Goal: Task Accomplishment & Management: Complete application form

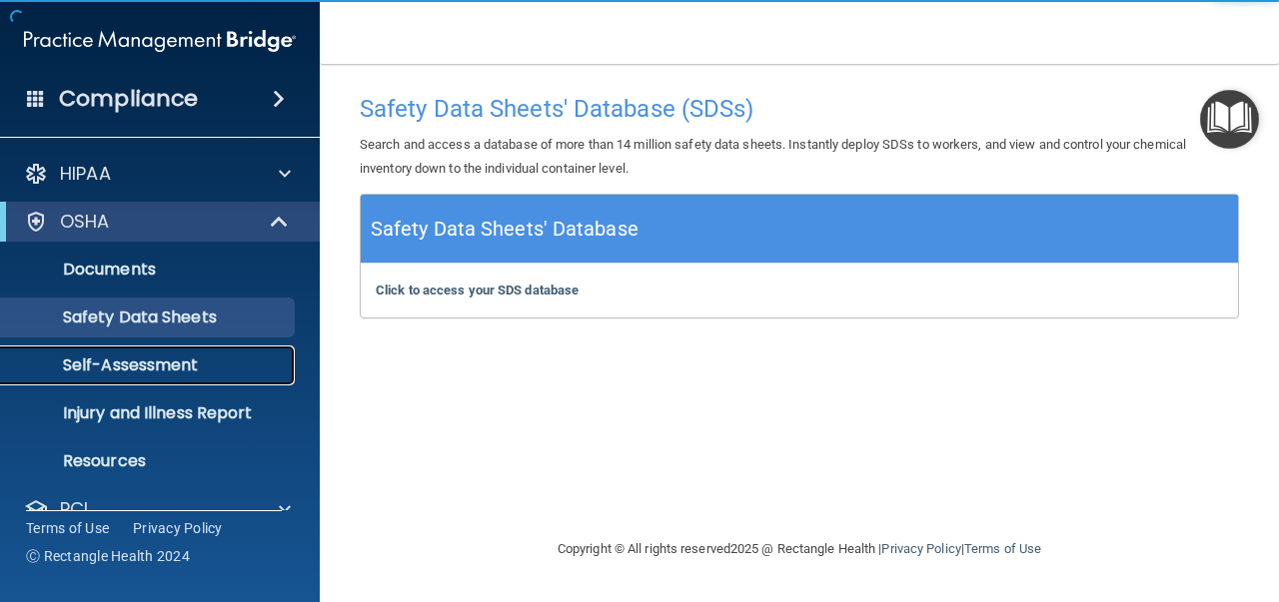
click at [120, 364] on p "Self-Assessment" at bounding box center [149, 366] width 273 height 20
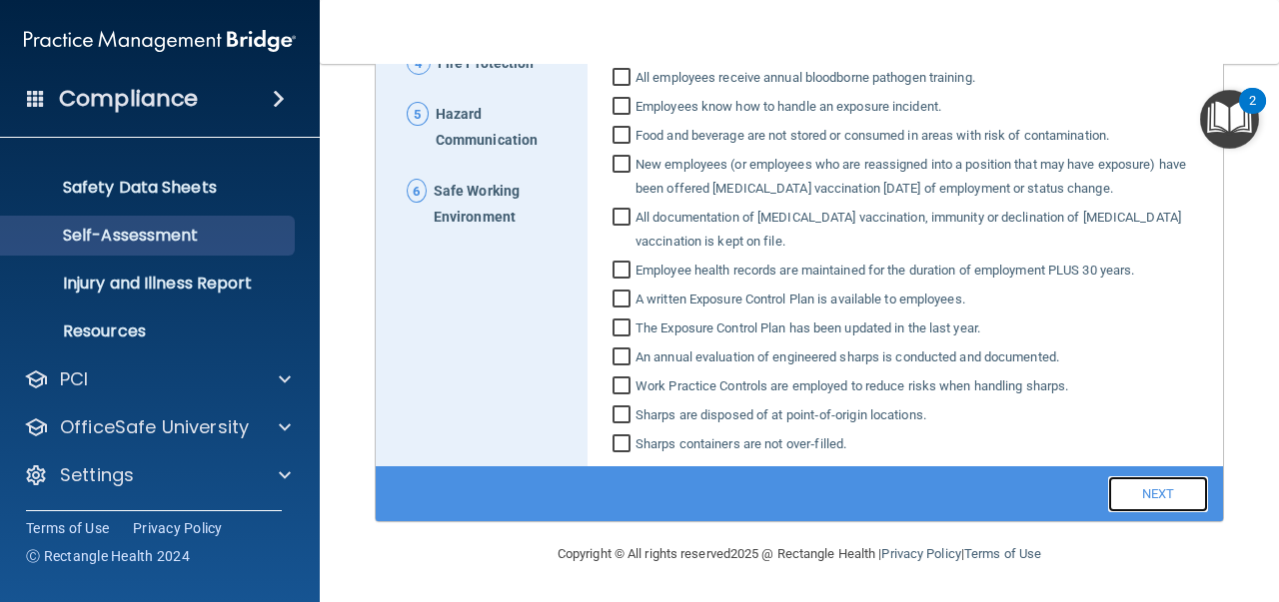
scroll to position [231, 0]
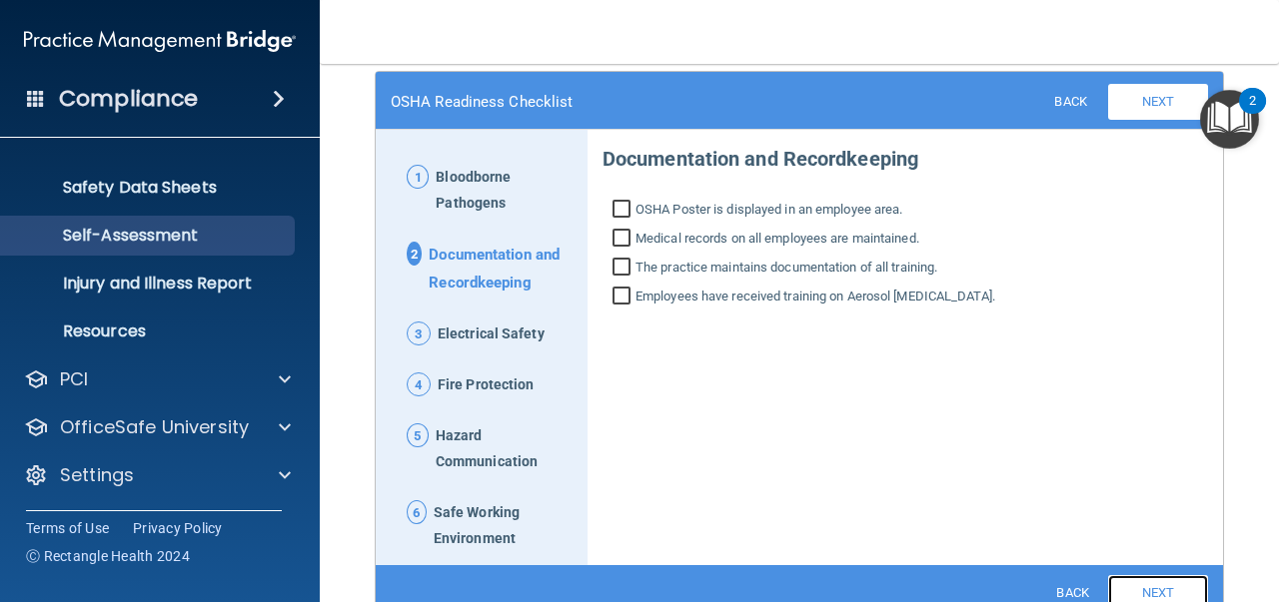
scroll to position [133, 0]
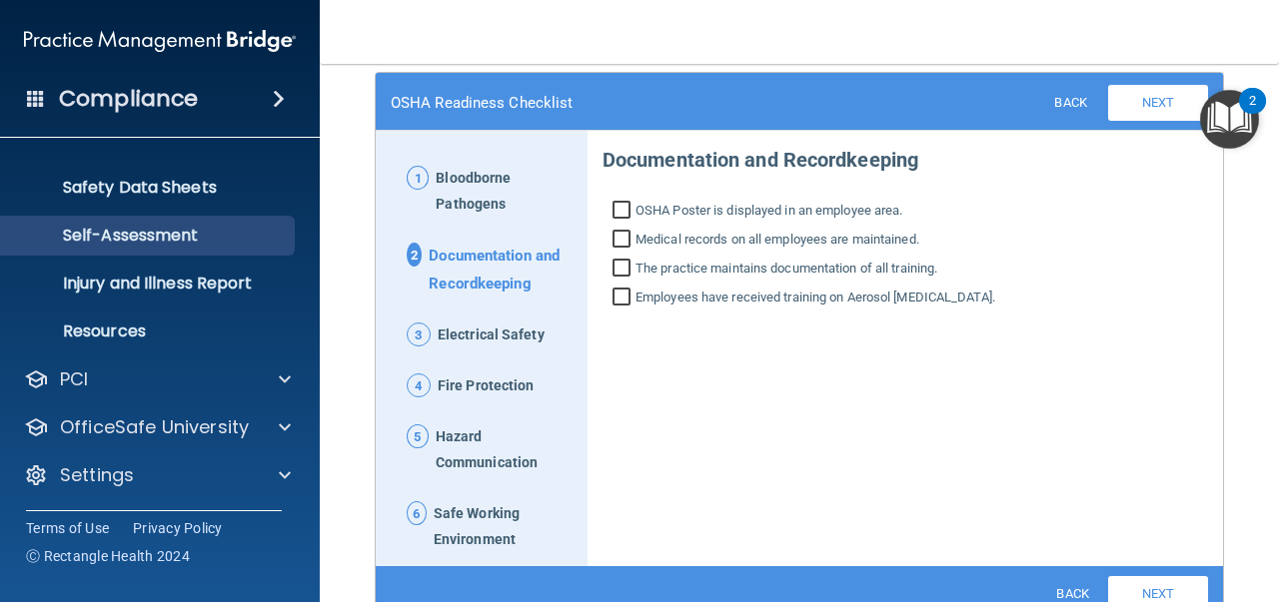
click at [613, 209] on input "OSHA Poster is displayed in an employee area." at bounding box center [623, 213] width 23 height 20
checkbox input "true"
click at [617, 238] on input "Medical records on all employees are maintained." at bounding box center [623, 242] width 23 height 20
checkbox input "true"
click at [616, 269] on input "The practice maintains documentation of all training." at bounding box center [623, 271] width 23 height 20
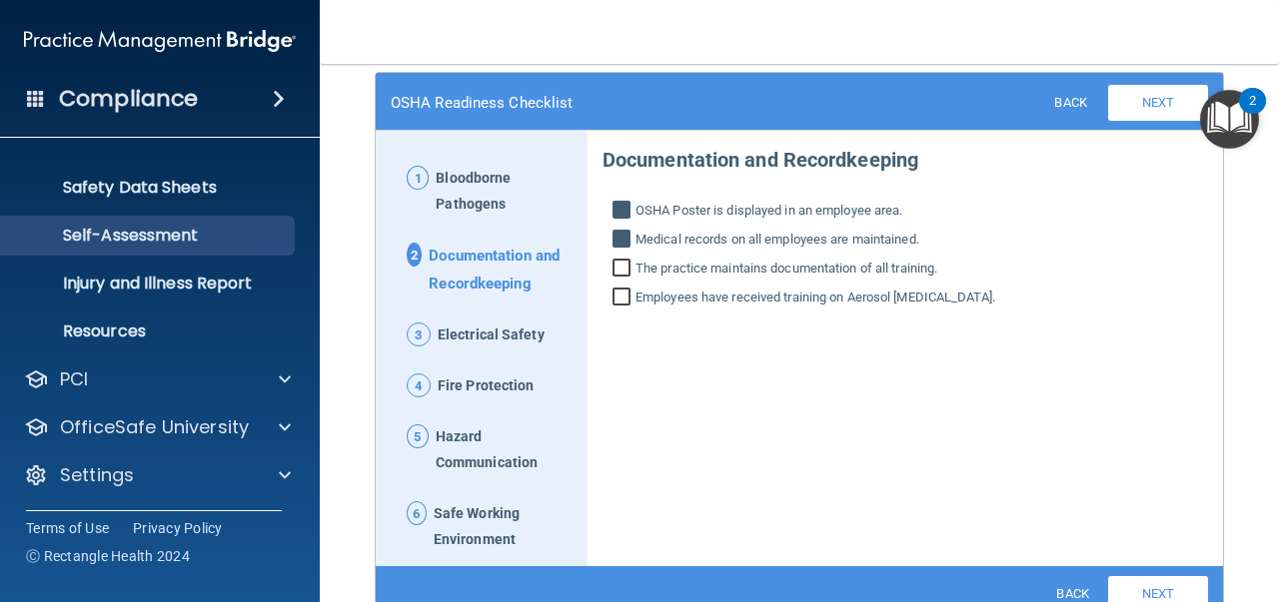
checkbox input "true"
click at [617, 301] on input "Employees have received training on Aerosol [MEDICAL_DATA]." at bounding box center [623, 300] width 23 height 20
checkbox input "true"
click at [1059, 590] on link "Back" at bounding box center [1071, 593] width 65 height 28
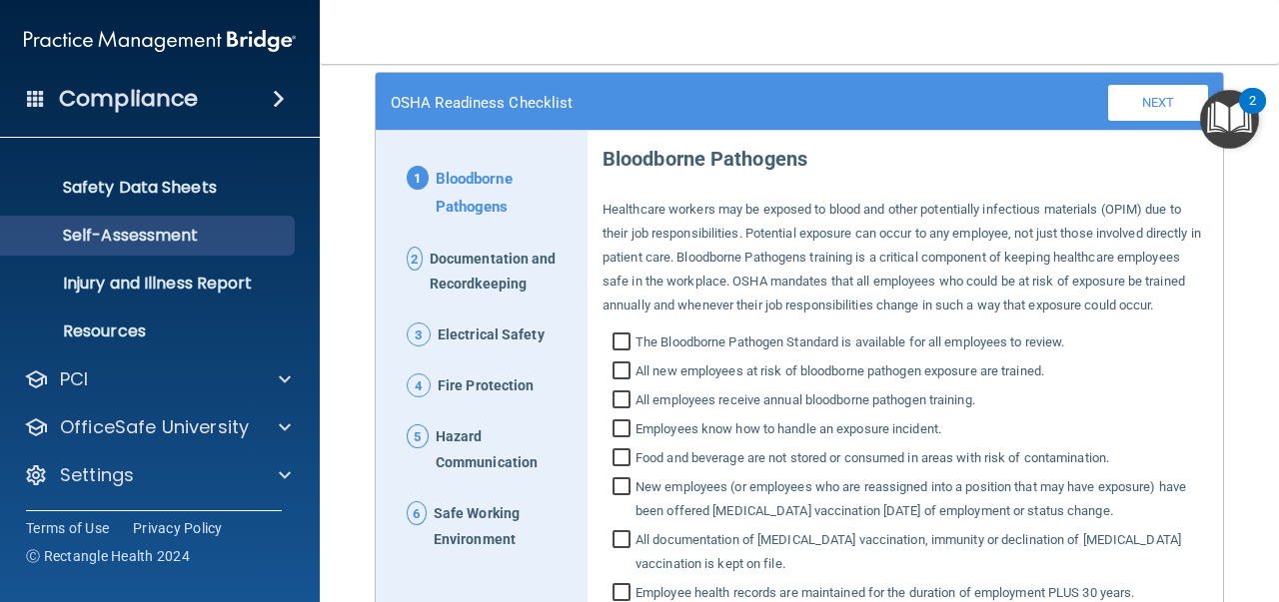
click at [620, 355] on input "The Bloodborne Pathogen Standard is available for all employees to review." at bounding box center [623, 345] width 23 height 20
checkbox input "true"
click at [612, 384] on input "All new employees at risk of bloodborne pathogen exposure are trained." at bounding box center [623, 374] width 23 height 20
checkbox input "true"
click at [612, 413] on input "All employees receive annual bloodborne pathogen training." at bounding box center [623, 403] width 23 height 20
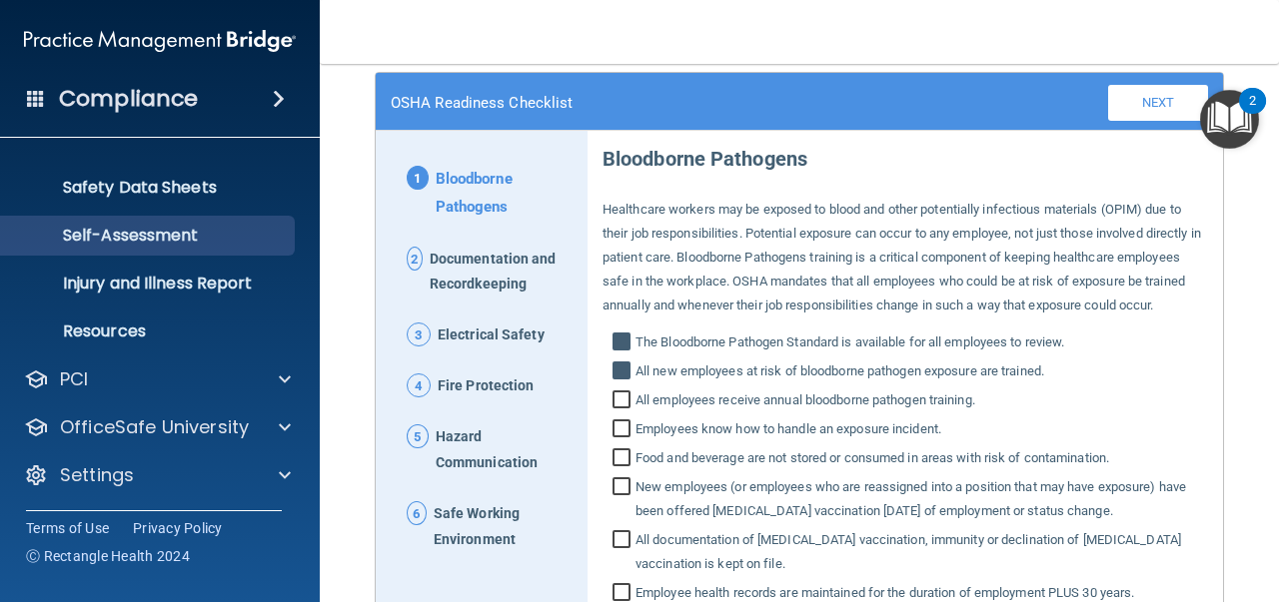
checkbox input "true"
click at [612, 441] on input "Employees know how to handle an exposure incident." at bounding box center [623, 432] width 23 height 20
checkbox input "true"
click at [612, 470] on input "Food and beverage are not stored or consumed in areas with risk of contaminatio…" at bounding box center [623, 460] width 23 height 20
checkbox input "true"
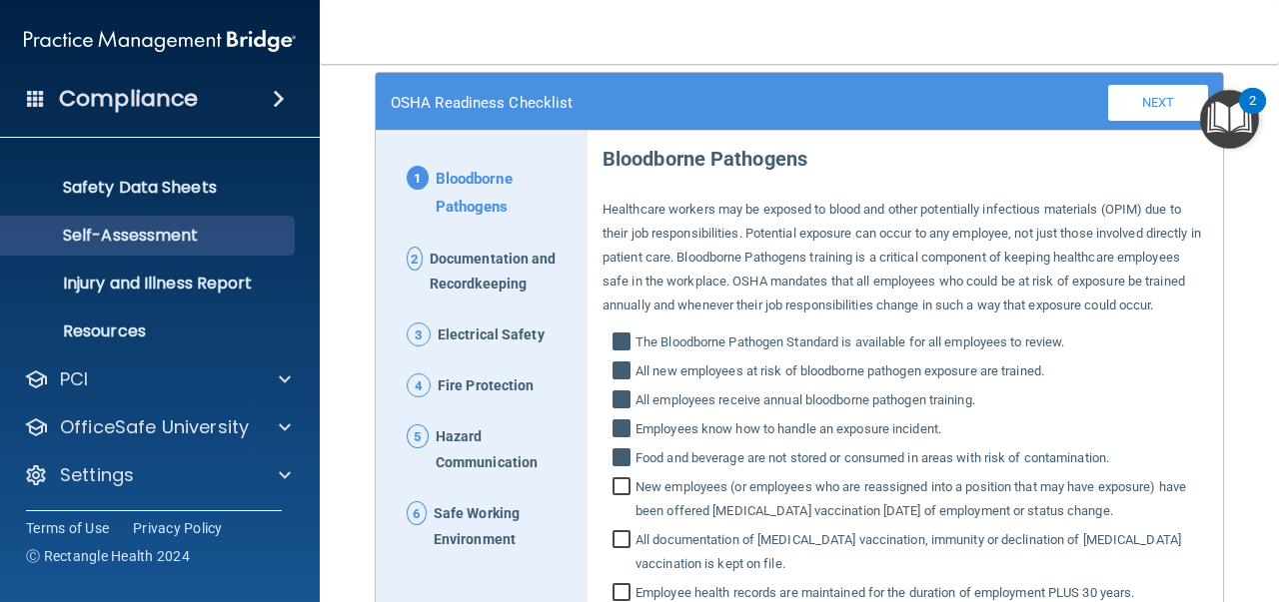
click at [612, 512] on input "New employees (or employees who are reassigned into a position that may have ex…" at bounding box center [623, 501] width 23 height 44
checkbox input "true"
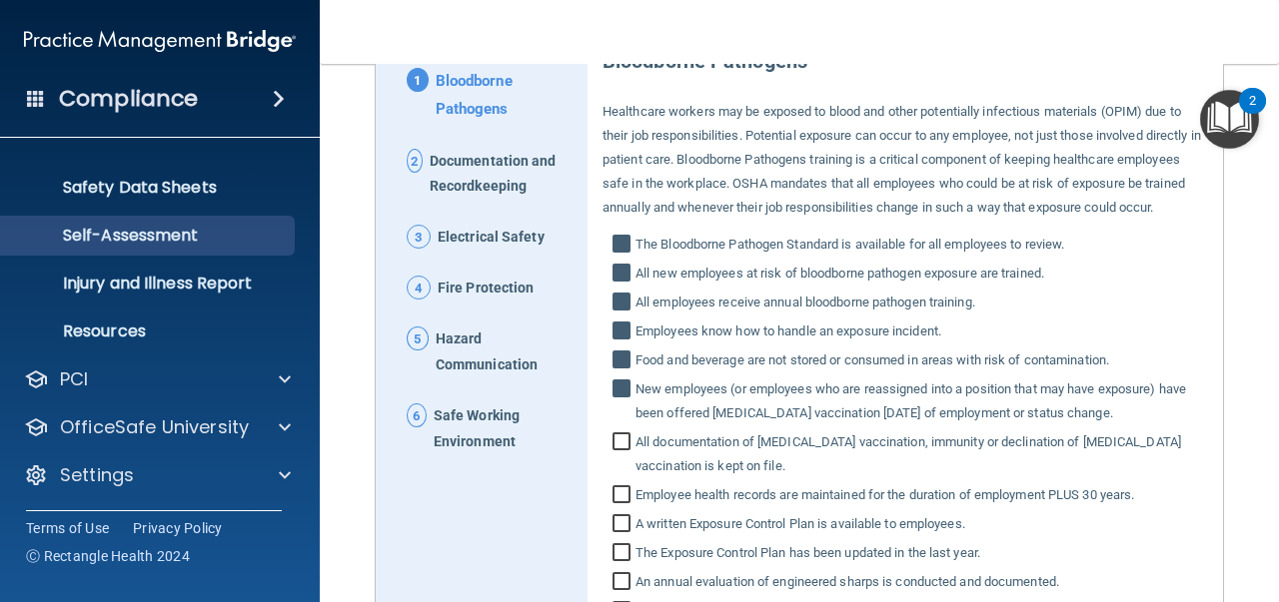
scroll to position [232, 0]
click at [619, 463] on input "All documentation of [MEDICAL_DATA] vaccination, immunity or declination of [ME…" at bounding box center [623, 455] width 23 height 44
checkbox input "true"
drag, startPoint x: 614, startPoint y: 512, endPoint x: 615, endPoint y: 532, distance: 20.0
click at [614, 506] on input "Employee health records are maintained for the duration of employment PLUS 30 y…" at bounding box center [623, 496] width 23 height 20
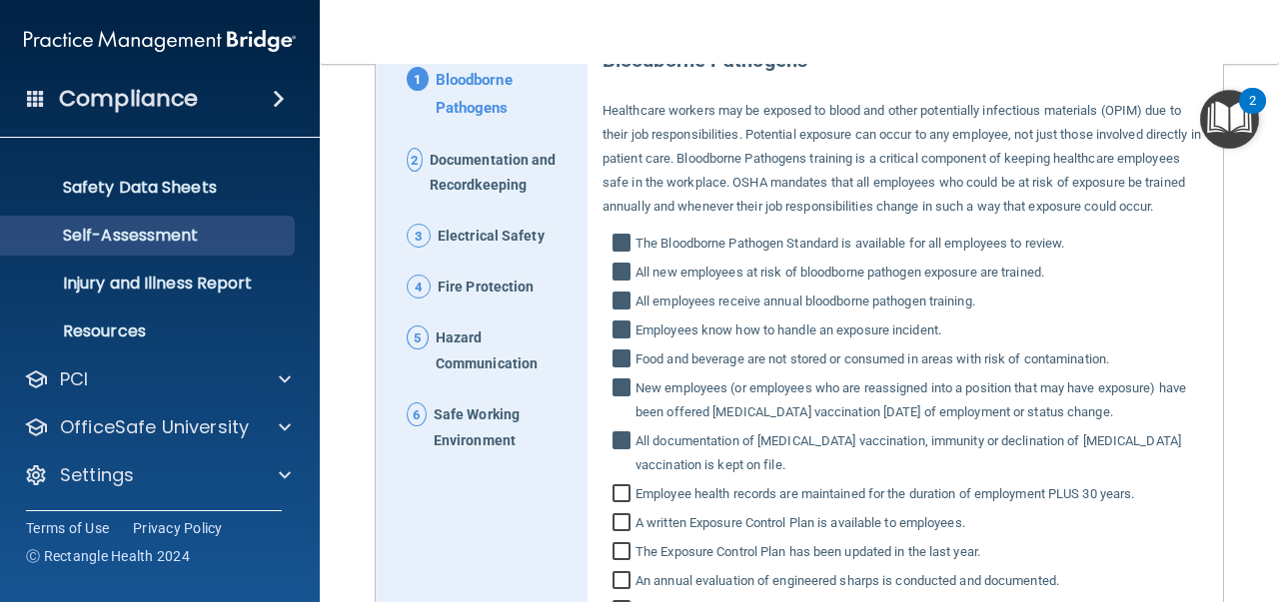
checkbox input "true"
click at [613, 535] on input "A written Exposure Control Plan is available to employees." at bounding box center [623, 525] width 23 height 20
checkbox input "true"
click at [612, 564] on input "The Exposure Control Plan has been updated in the last year." at bounding box center [623, 554] width 23 height 20
checkbox input "true"
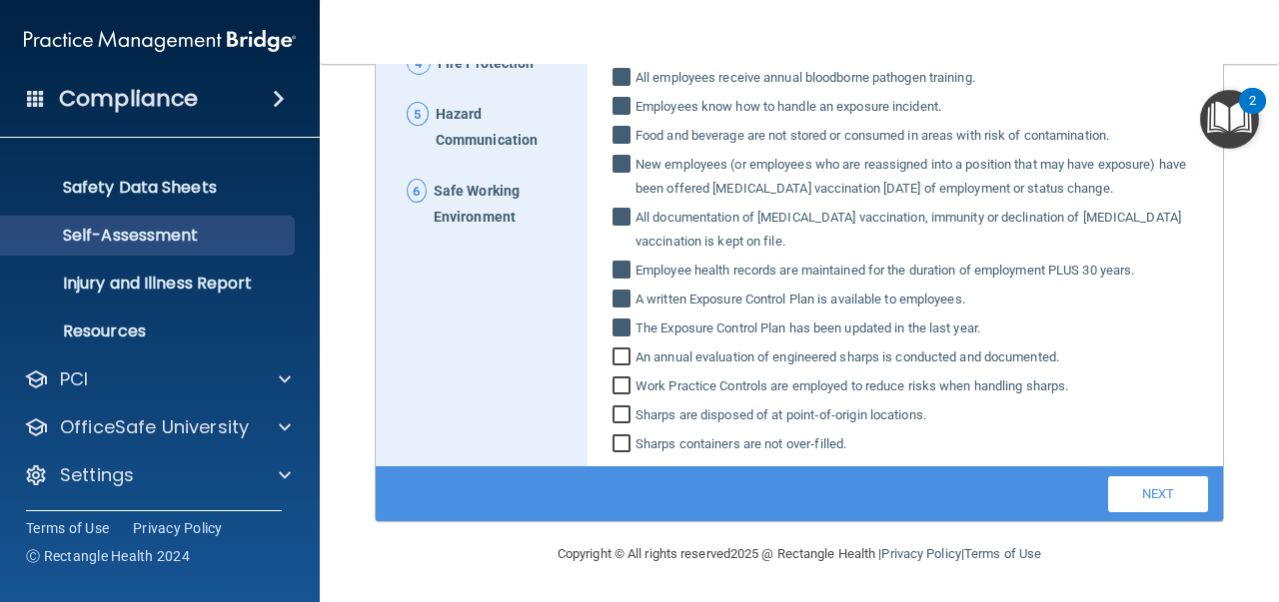
scroll to position [477, 0]
click at [615, 355] on input "An annual evaluation of engineered sharps is conducted and documented." at bounding box center [623, 360] width 23 height 20
checkbox input "true"
click at [620, 384] on input "Work Practice Controls are employed to reduce risks when handling sharps." at bounding box center [623, 389] width 23 height 20
checkbox input "true"
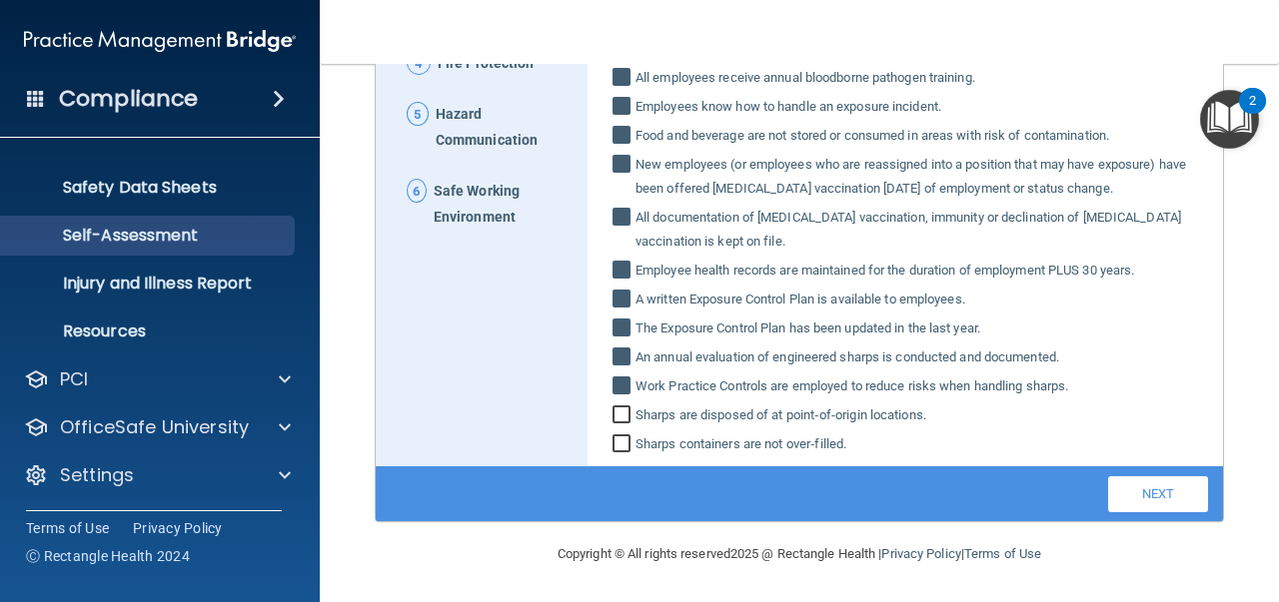
click at [615, 420] on input "Sharps are disposed of at point‐of‐origin locations." at bounding box center [623, 418] width 23 height 20
checkbox input "true"
click at [615, 442] on input "Sharps containers are not over‐filled." at bounding box center [623, 446] width 23 height 20
checkbox input "true"
click at [1144, 497] on link "Next" at bounding box center [1158, 494] width 100 height 36
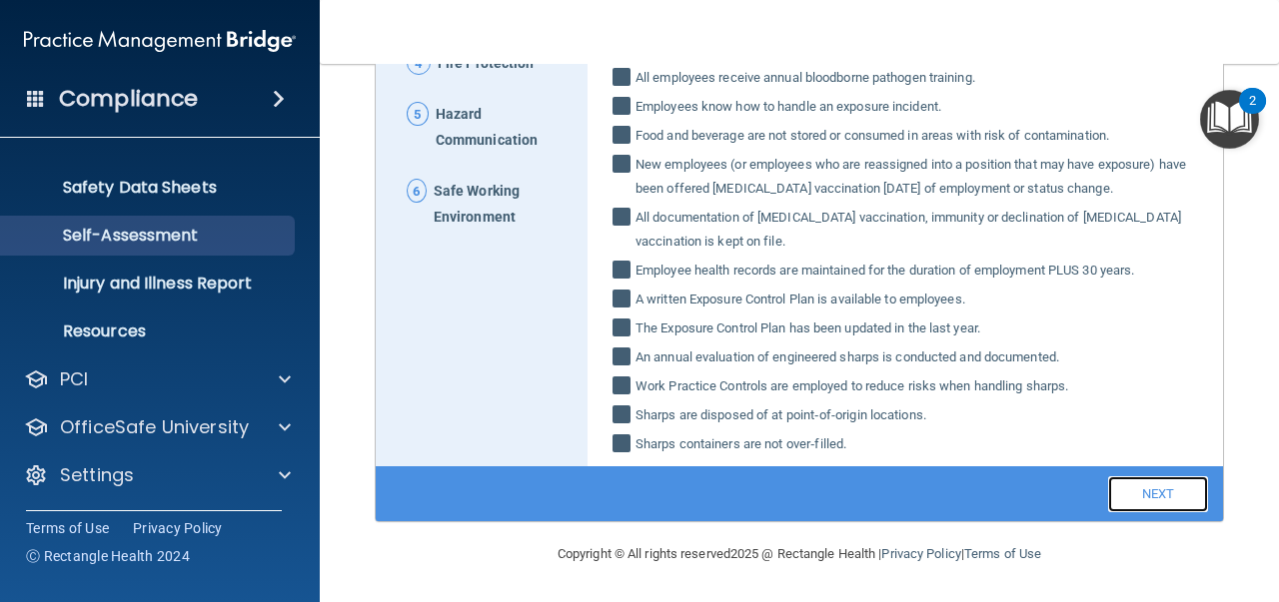
scroll to position [231, 0]
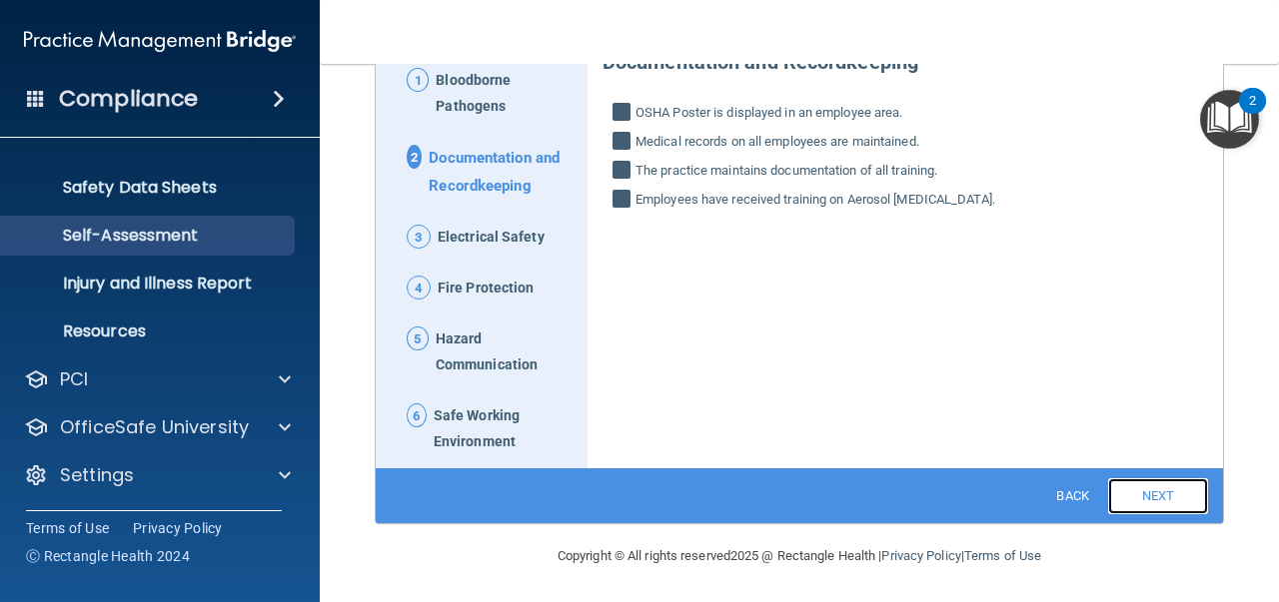
click at [1144, 497] on link "Next" at bounding box center [1158, 496] width 100 height 36
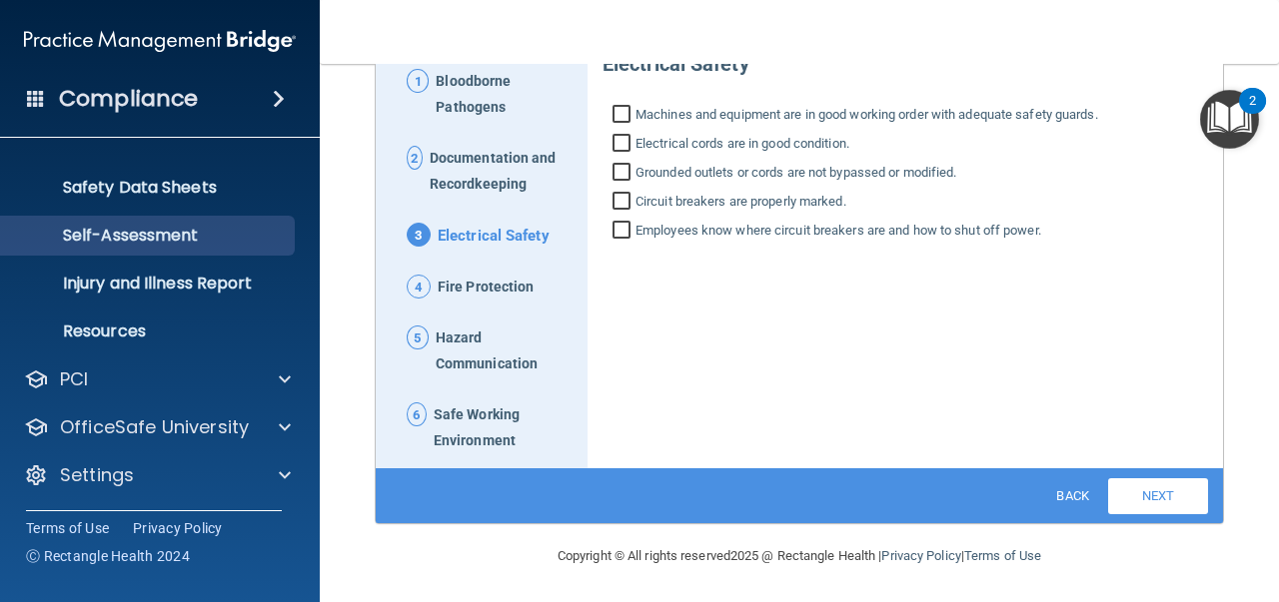
click at [618, 113] on input "Machines and equipment are in good working order with adequate safety guards." at bounding box center [623, 117] width 23 height 20
checkbox input "true"
drag, startPoint x: 618, startPoint y: 139, endPoint x: 618, endPoint y: 158, distance: 19.0
click at [618, 141] on input "Electrical cords are in good condition." at bounding box center [623, 146] width 23 height 20
checkbox input "true"
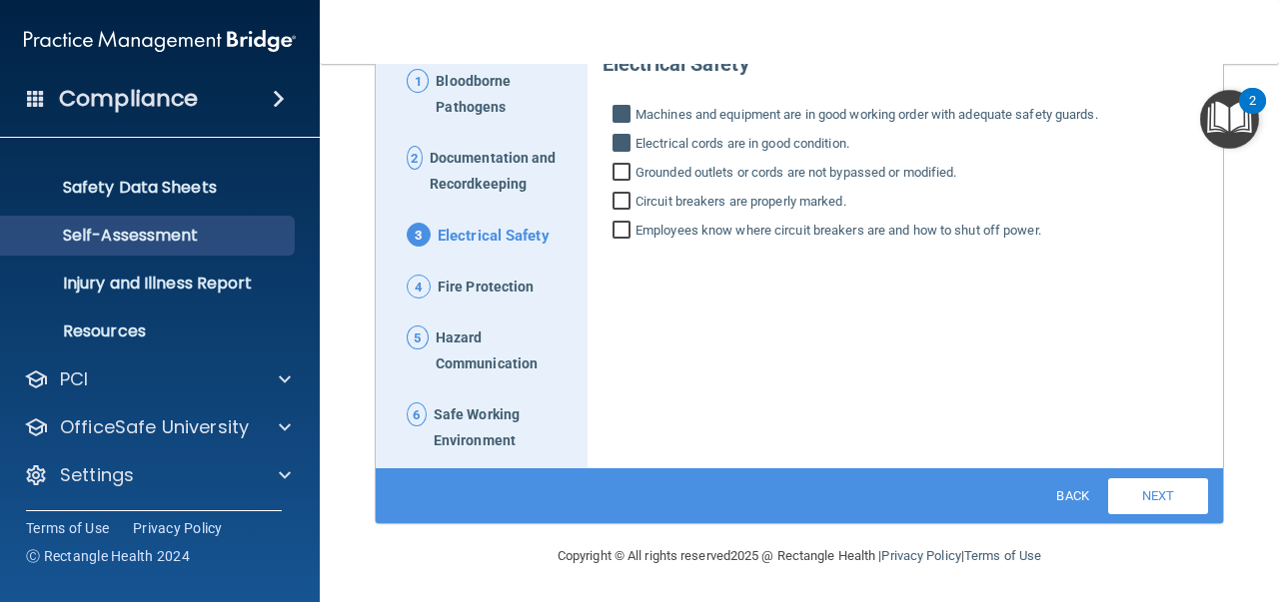
click at [617, 171] on input "Grounded outlets or cords are not bypassed or modified." at bounding box center [623, 175] width 23 height 20
checkbox input "true"
click at [617, 196] on input "Circuit breakers are properly marked." at bounding box center [623, 204] width 23 height 20
checkbox input "true"
click at [620, 232] on input "Employees know where circuit breakers are and how to shut off power." at bounding box center [623, 233] width 23 height 20
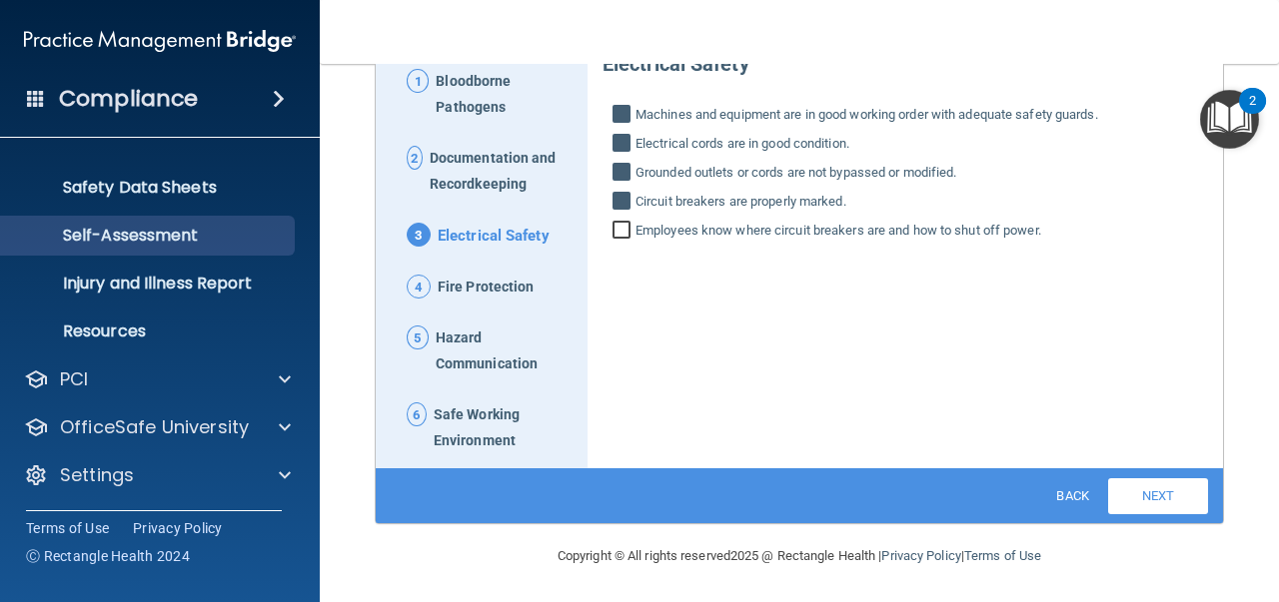
checkbox input "true"
click at [1120, 488] on link "Next" at bounding box center [1158, 496] width 100 height 36
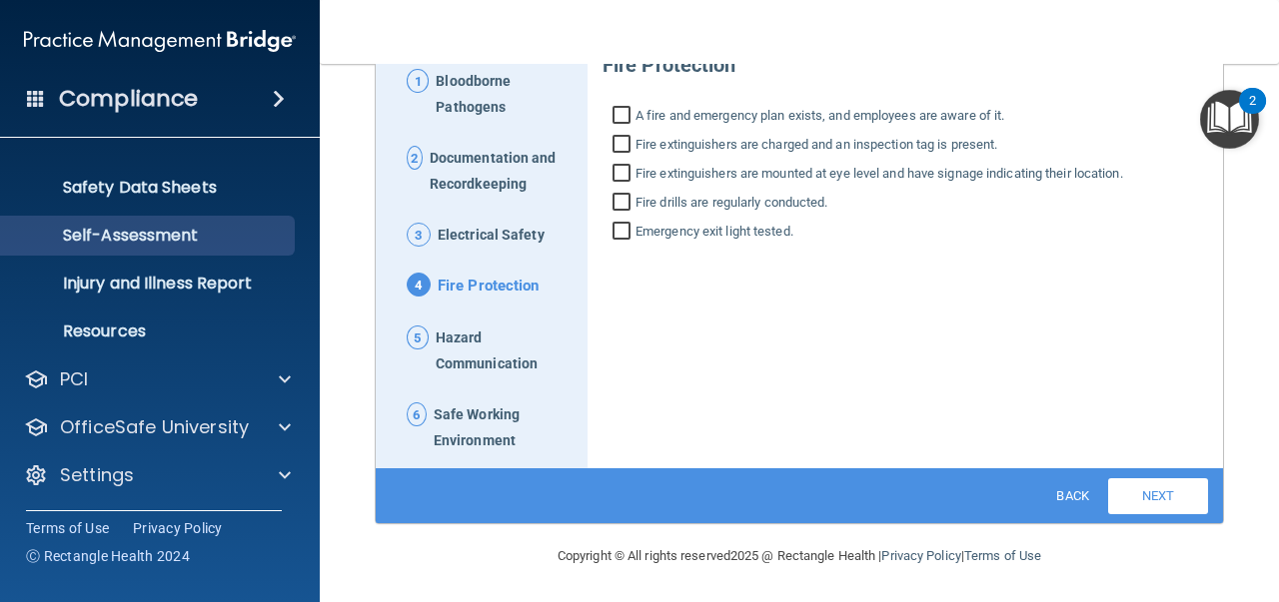
click at [612, 110] on input "A fire and emergency plan exists, and employees are aware of it." at bounding box center [623, 118] width 23 height 20
checkbox input "true"
click at [613, 143] on input "Fire extinguishers are charged and an inspection tag is present." at bounding box center [623, 147] width 23 height 20
checkbox input "true"
click at [615, 171] on input "Fire extinguishers are mounted at eye level and have signage indicating their l…" at bounding box center [623, 176] width 23 height 20
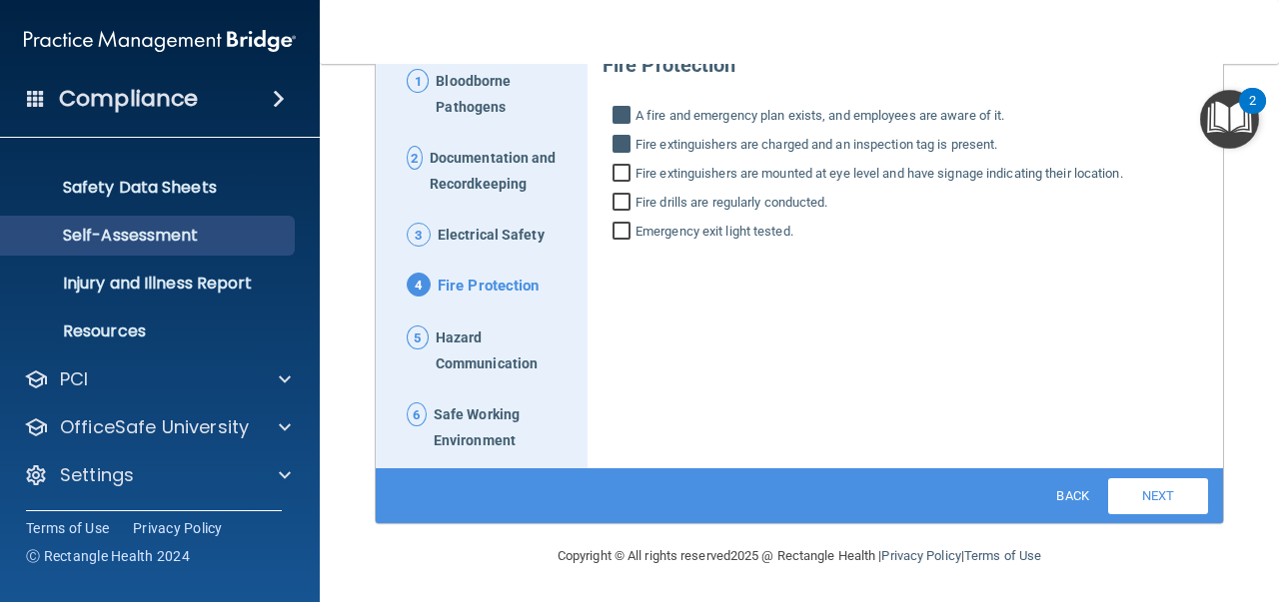
checkbox input "true"
click at [614, 203] on input "Fire drills are regularly conducted." at bounding box center [623, 205] width 23 height 20
checkbox input "true"
click at [618, 238] on input "Emergency exit light tested." at bounding box center [623, 234] width 23 height 20
checkbox input "true"
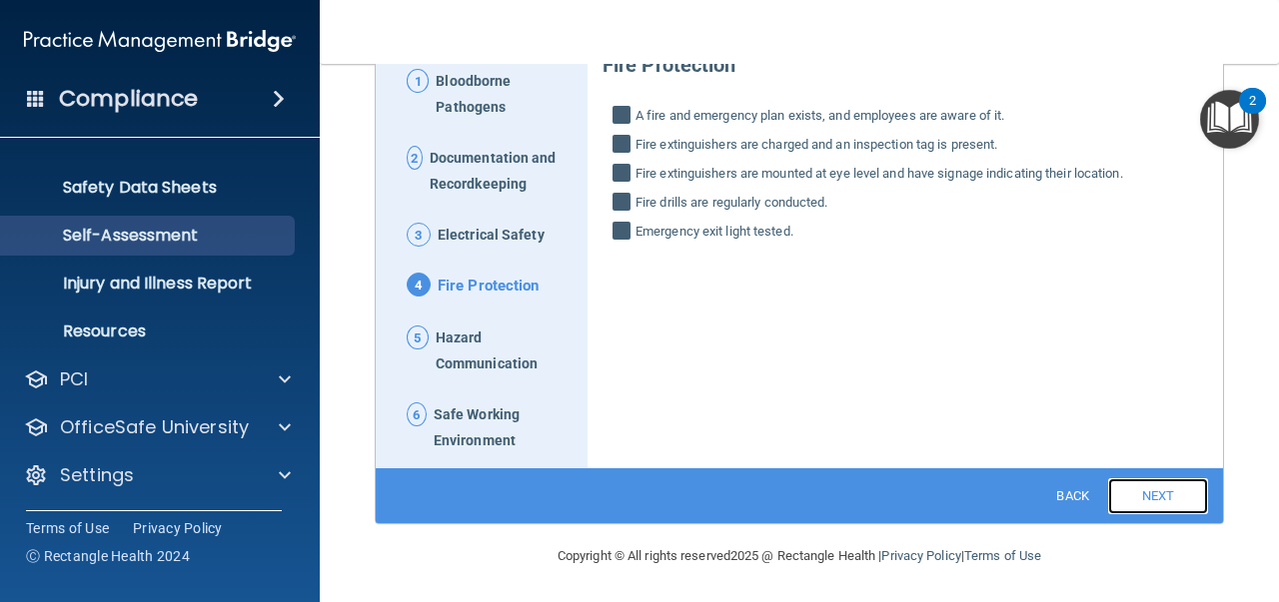
click at [1115, 491] on link "Next" at bounding box center [1158, 496] width 100 height 36
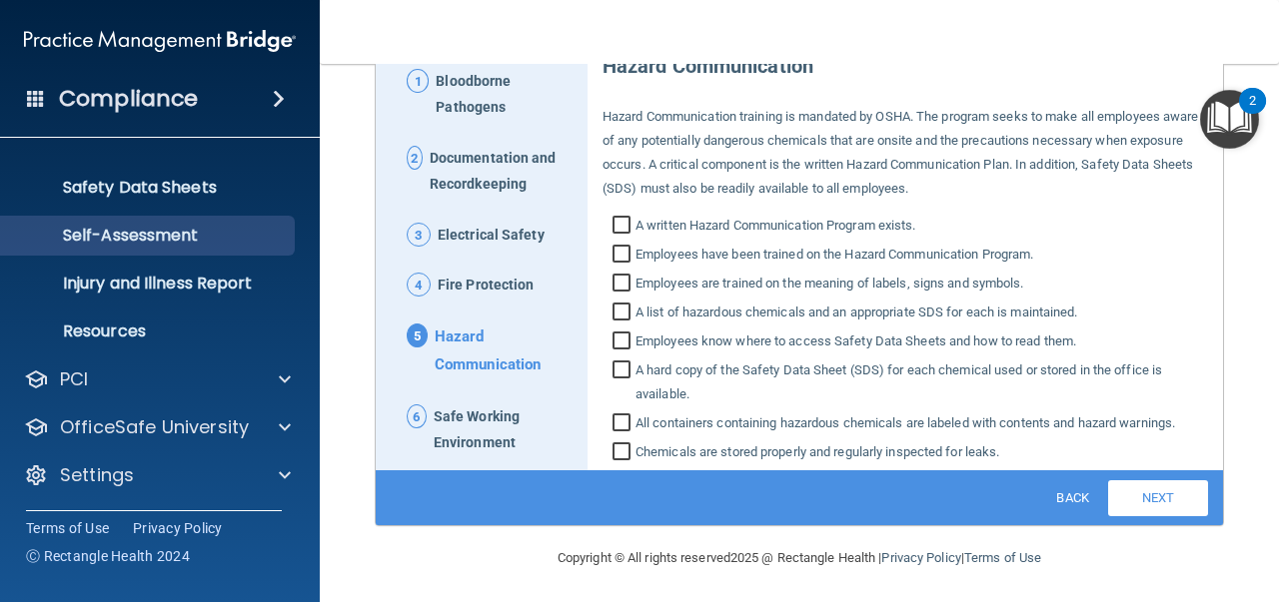
click at [614, 229] on input "A written Hazard Communication Program exists." at bounding box center [623, 228] width 23 height 20
checkbox input "true"
click at [615, 256] on input "Employees have been trained on the Hazard Communication Program." at bounding box center [623, 257] width 23 height 20
checkbox input "true"
click at [620, 283] on input "Employees are trained on the meaning of labels, signs and symbols." at bounding box center [623, 286] width 23 height 20
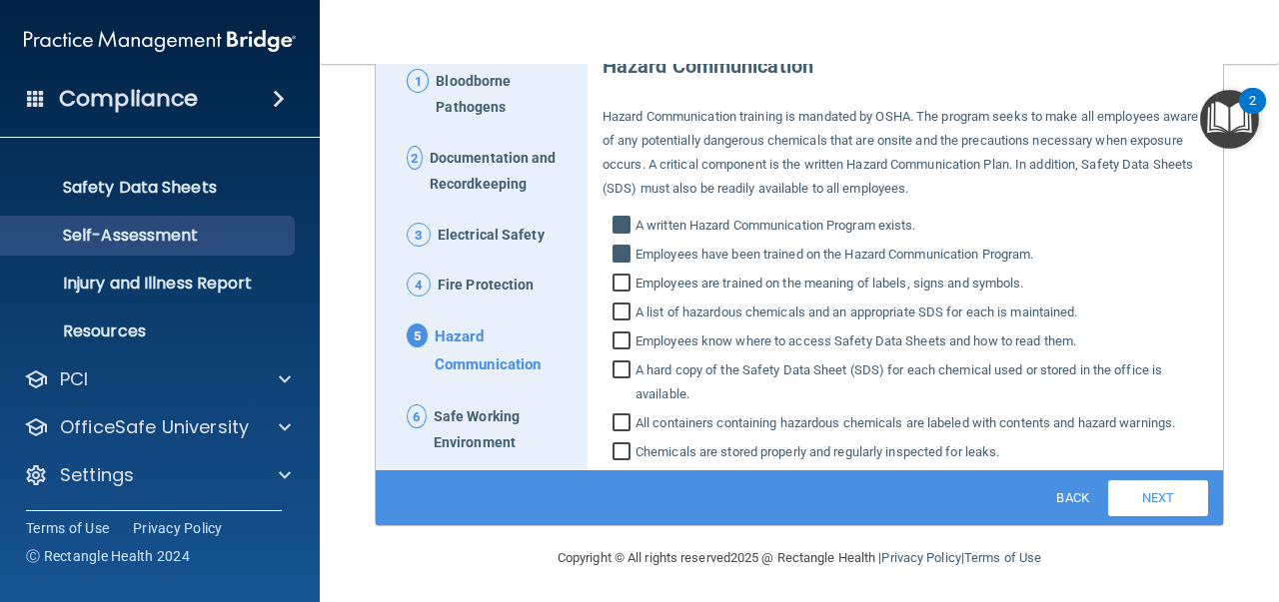
checkbox input "true"
click at [621, 314] on input "A list of hazardous chemicals and an appropriate SDS for each is maintained." at bounding box center [623, 315] width 23 height 20
checkbox input "true"
click at [622, 337] on input "Employees know where to access Safety Data Sheets and how to read them." at bounding box center [623, 344] width 23 height 20
checkbox input "true"
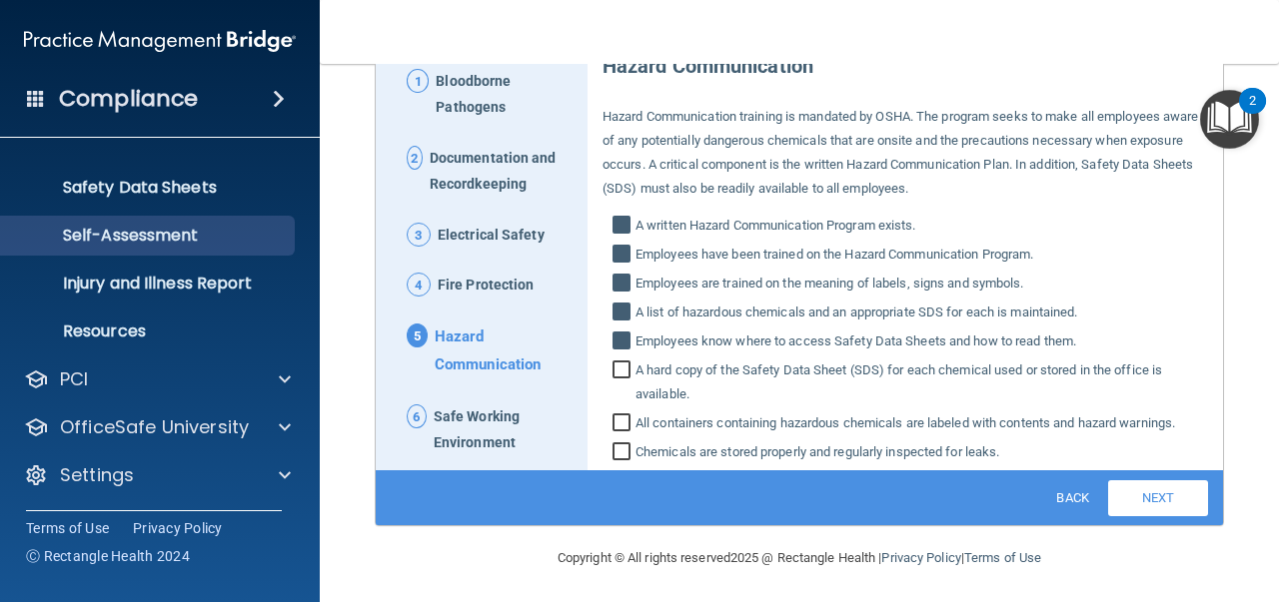
click at [621, 369] on input "A hard copy of the Safety Data Sheet (SDS) for each chemical used or stored in …" at bounding box center [623, 385] width 23 height 44
checkbox input "true"
click at [624, 420] on input "All containers containing hazardous chemicals are labeled with contents and haz…" at bounding box center [623, 426] width 23 height 20
checkbox input "true"
click at [627, 454] on input "Chemicals are stored properly and regularly inspected for leaks." at bounding box center [623, 454] width 23 height 20
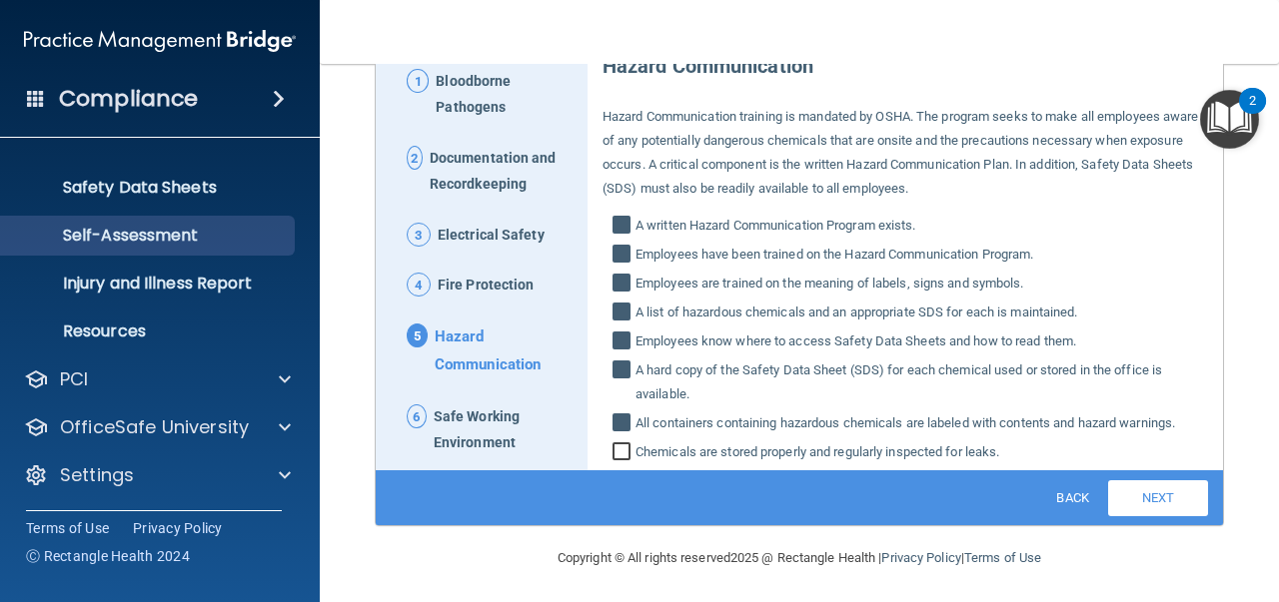
checkbox input "true"
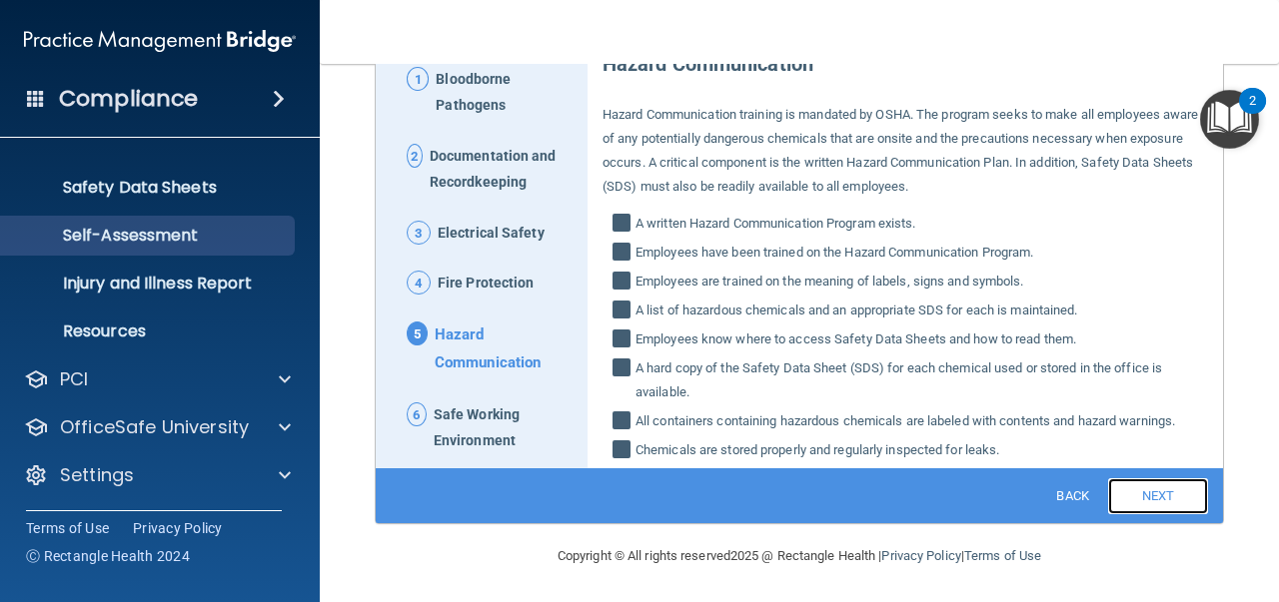
click at [1143, 498] on link "Next" at bounding box center [1158, 496] width 100 height 36
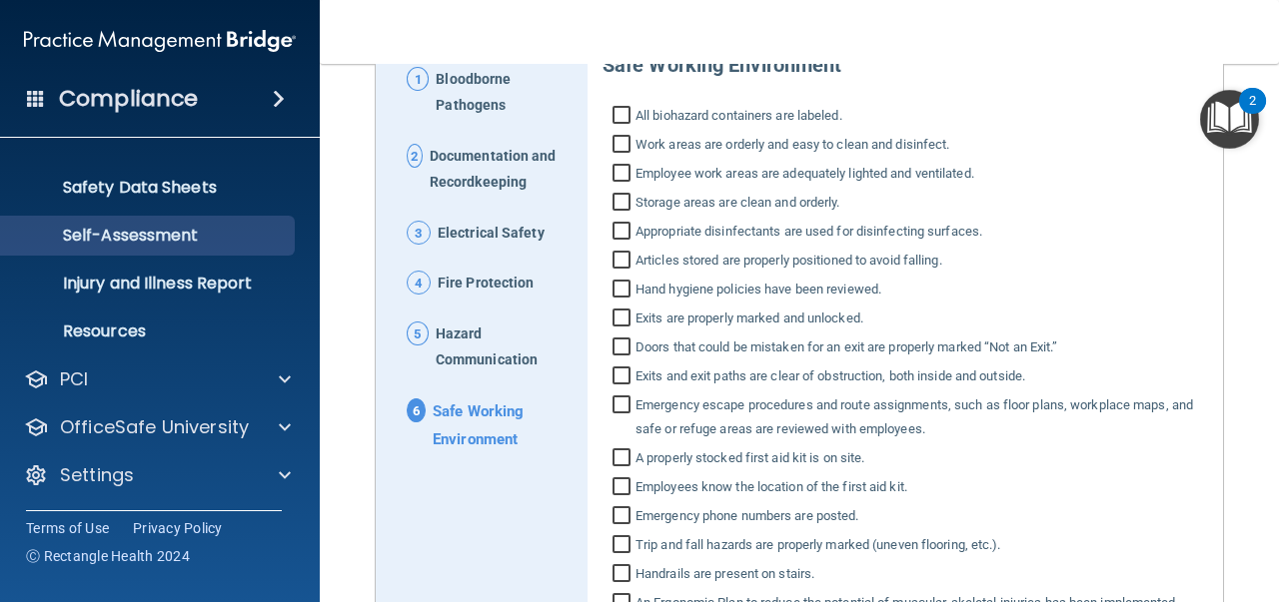
click at [612, 118] on input "All biohazard containers are labeled." at bounding box center [623, 118] width 23 height 20
checkbox input "true"
click at [617, 144] on input "Work areas are orderly and easy to clean and disinfect." at bounding box center [623, 147] width 23 height 20
checkbox input "true"
click at [622, 169] on input "Employee work areas are adequately lighted and ventilated." at bounding box center [623, 176] width 23 height 20
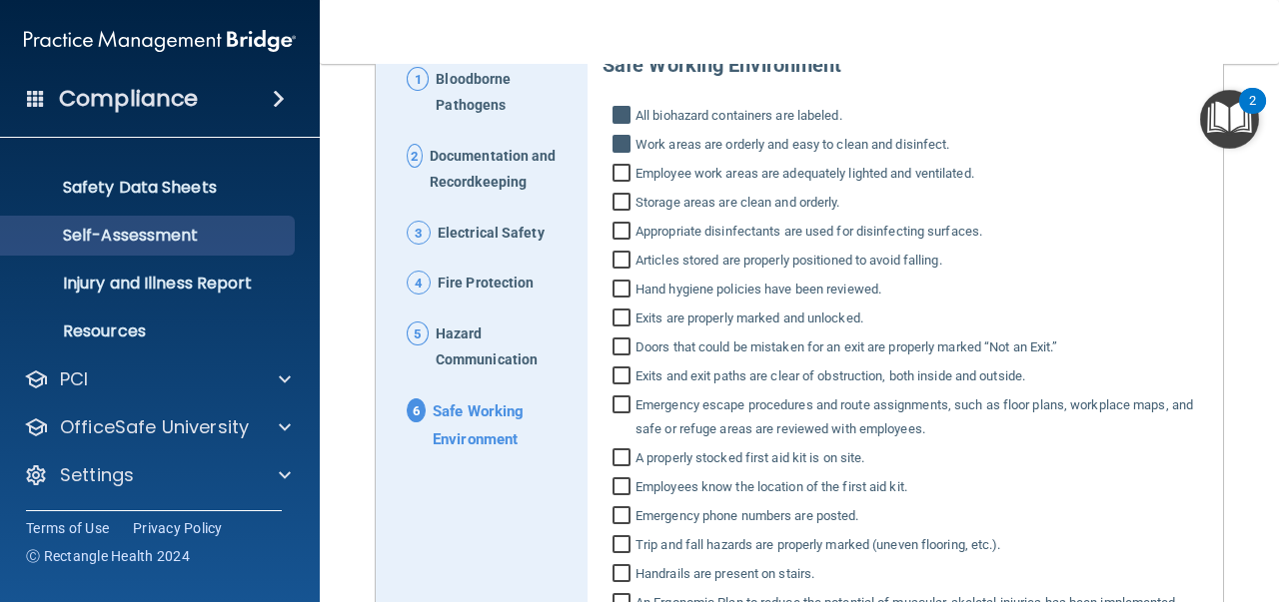
checkbox input "true"
drag, startPoint x: 615, startPoint y: 199, endPoint x: 615, endPoint y: 231, distance: 32.0
click at [615, 200] on input "Storage areas are clean and orderly." at bounding box center [623, 205] width 23 height 20
checkbox input "true"
click at [615, 231] on input "Appropriate disinfectants are used for disinfecting surfaces." at bounding box center [623, 234] width 23 height 20
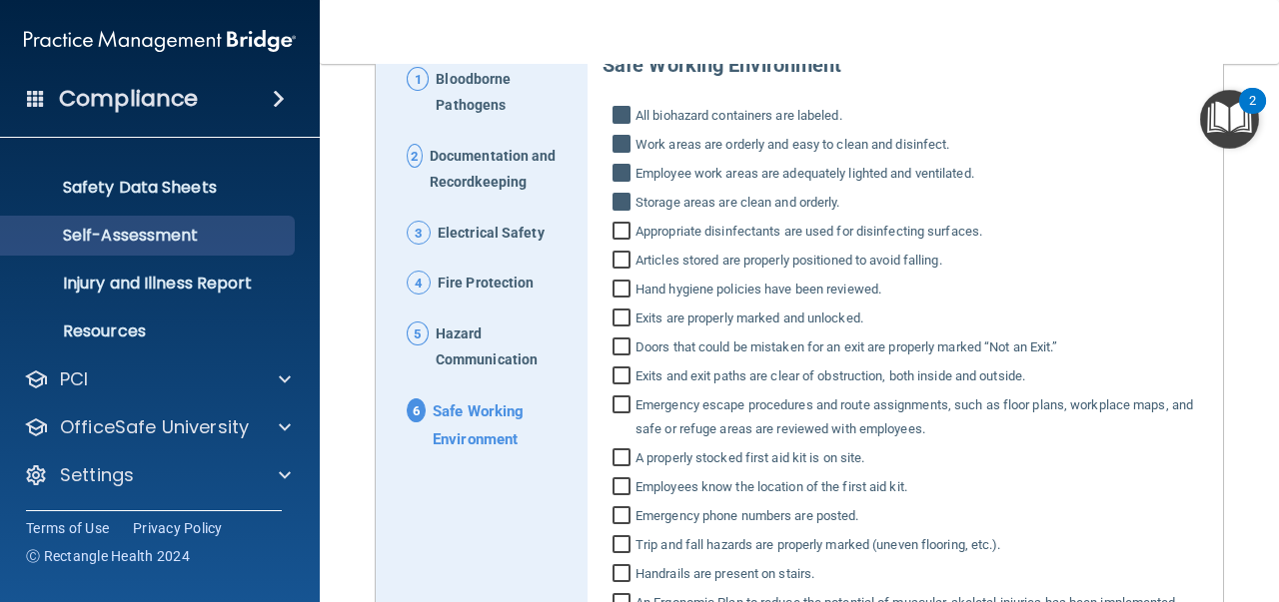
checkbox input "true"
click at [615, 263] on input "Articles stored are properly positioned to avoid falling." at bounding box center [623, 263] width 23 height 20
checkbox input "true"
click at [621, 292] on input "Hand hygiene policies have been reviewed." at bounding box center [623, 292] width 23 height 20
checkbox input "true"
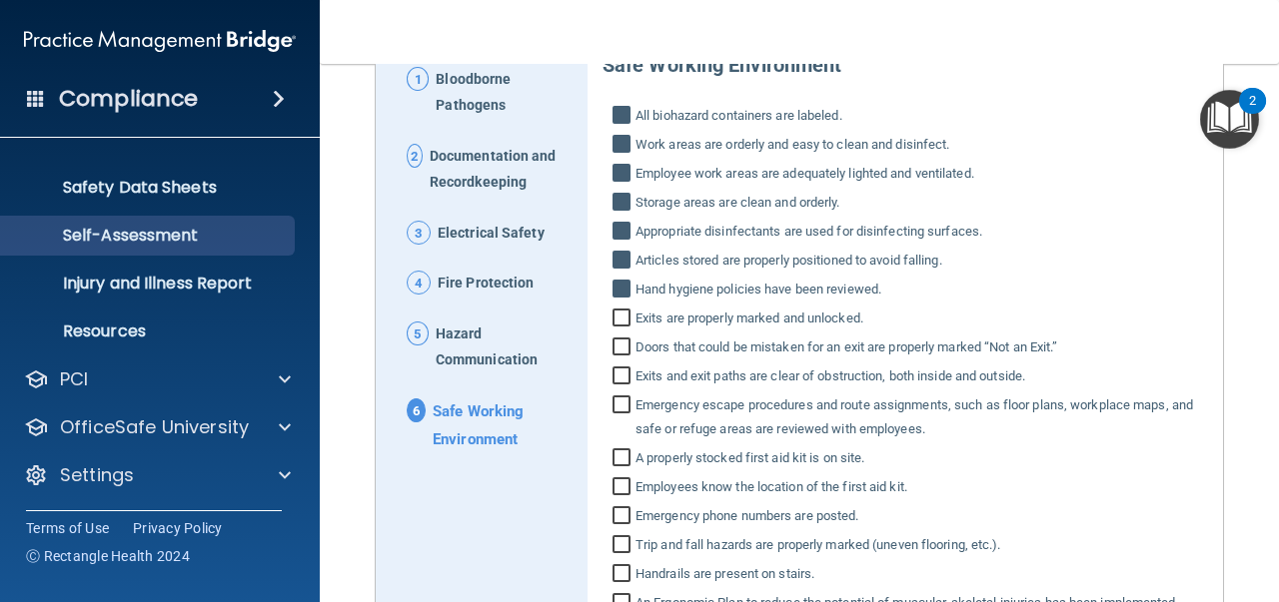
click at [621, 318] on input "Exits are properly marked and unlocked." at bounding box center [623, 321] width 23 height 20
checkbox input "true"
click at [620, 348] on input "Doors that could be mistaken for an exit are properly marked “Not an Exit.”" at bounding box center [623, 350] width 23 height 20
checkbox input "true"
click at [620, 373] on input "Exits and exit paths are clear of obstruction, both inside and outside." at bounding box center [623, 379] width 23 height 20
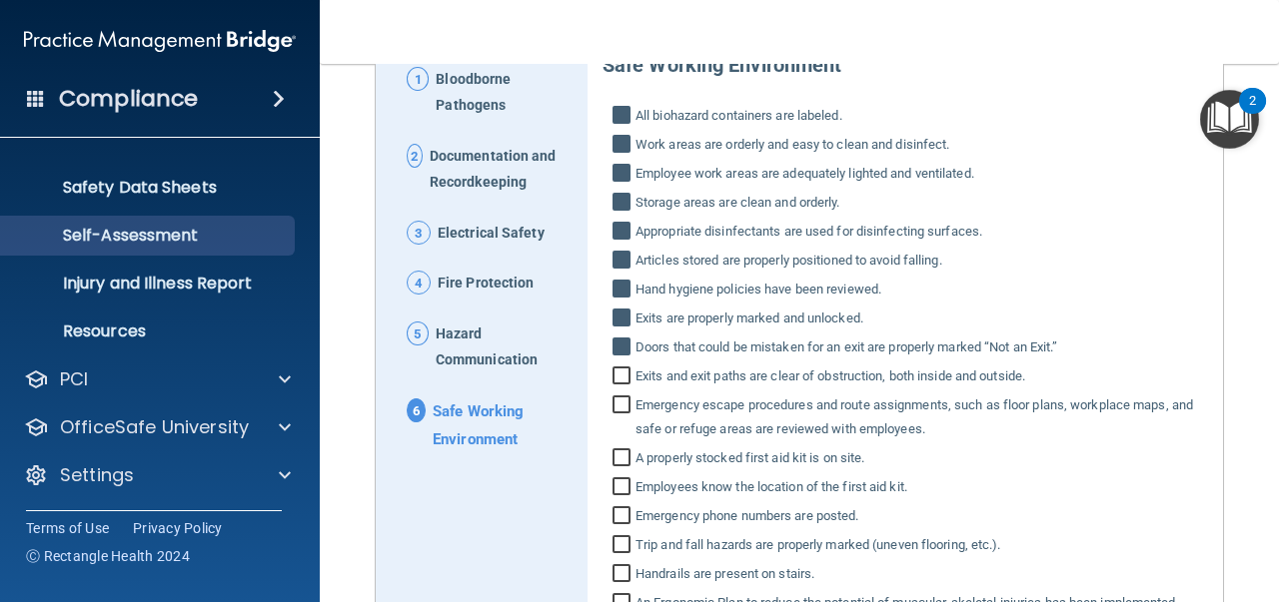
checkbox input "true"
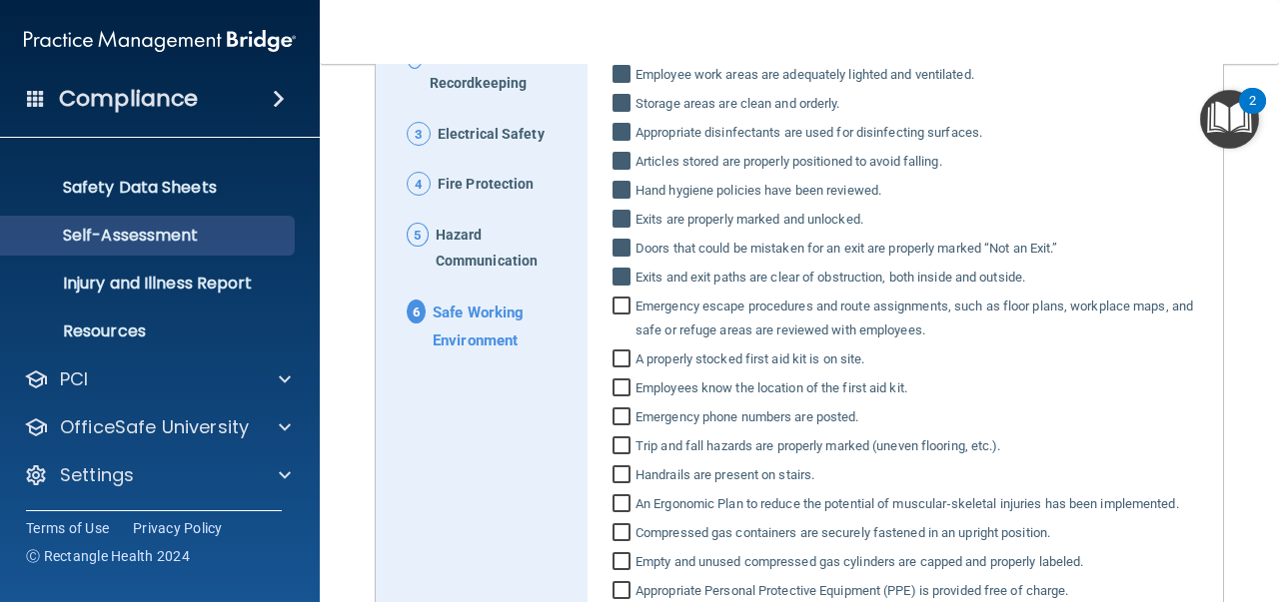
scroll to position [331, 0]
click at [616, 303] on input "Emergency escape procedures and route assignments, such as floor plans, workpla…" at bounding box center [623, 321] width 23 height 44
checkbox input "true"
click at [619, 357] on input "A properly stocked first aid kit is on site." at bounding box center [623, 362] width 23 height 20
checkbox input "true"
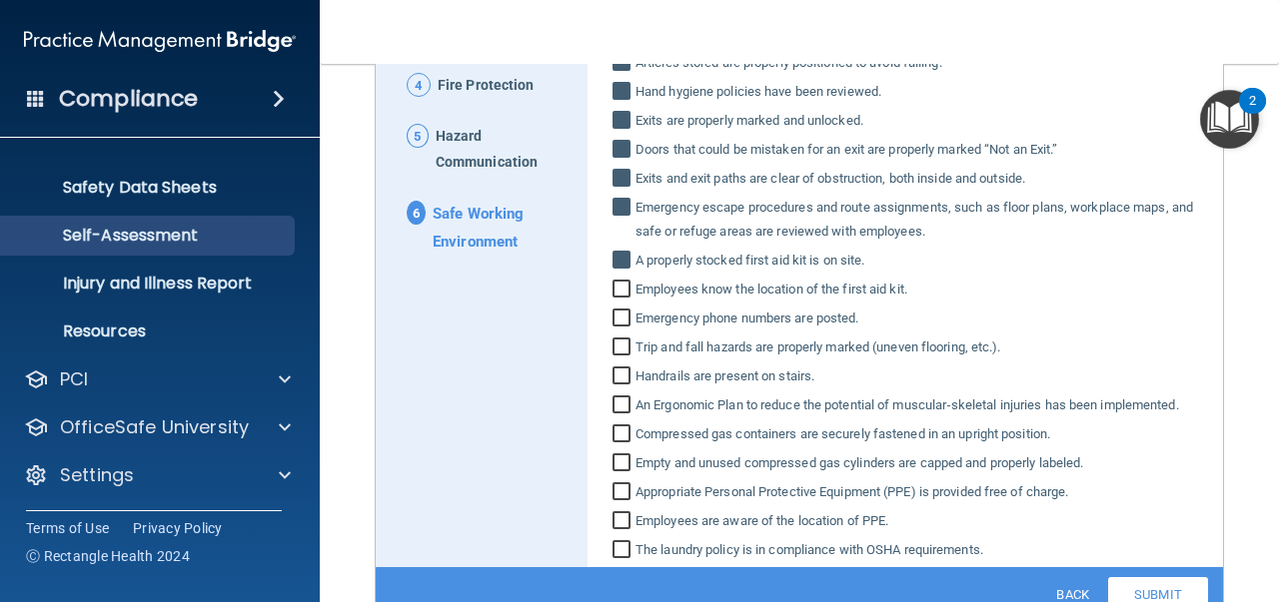
scroll to position [429, 0]
click at [616, 284] on input "Employees know the location of the first aid kit." at bounding box center [623, 292] width 23 height 20
checkbox input "true"
drag, startPoint x: 617, startPoint y: 319, endPoint x: 610, endPoint y: 342, distance: 24.0
click at [614, 326] on input "Emergency phone numbers are posted." at bounding box center [623, 321] width 23 height 20
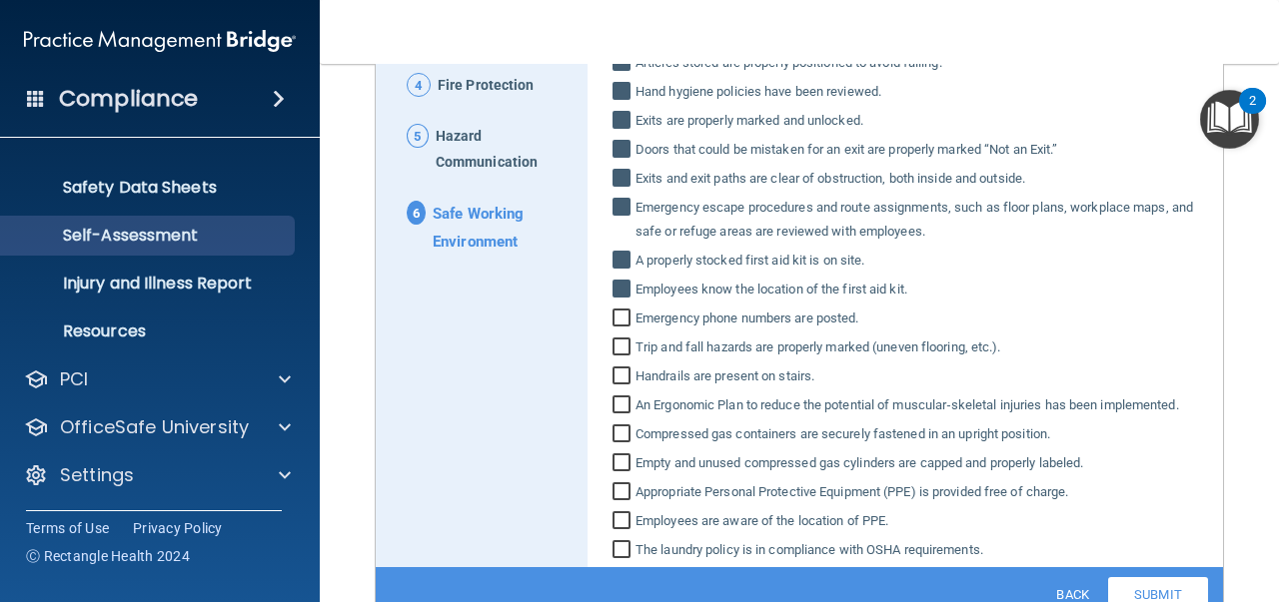
checkbox input "true"
click at [612, 349] on input "Trip and fall hazards are properly marked (uneven flooring, etc.)." at bounding box center [623, 350] width 23 height 20
checkbox input "true"
click at [612, 386] on input "Handrails are present on stairs." at bounding box center [623, 379] width 23 height 20
checkbox input "true"
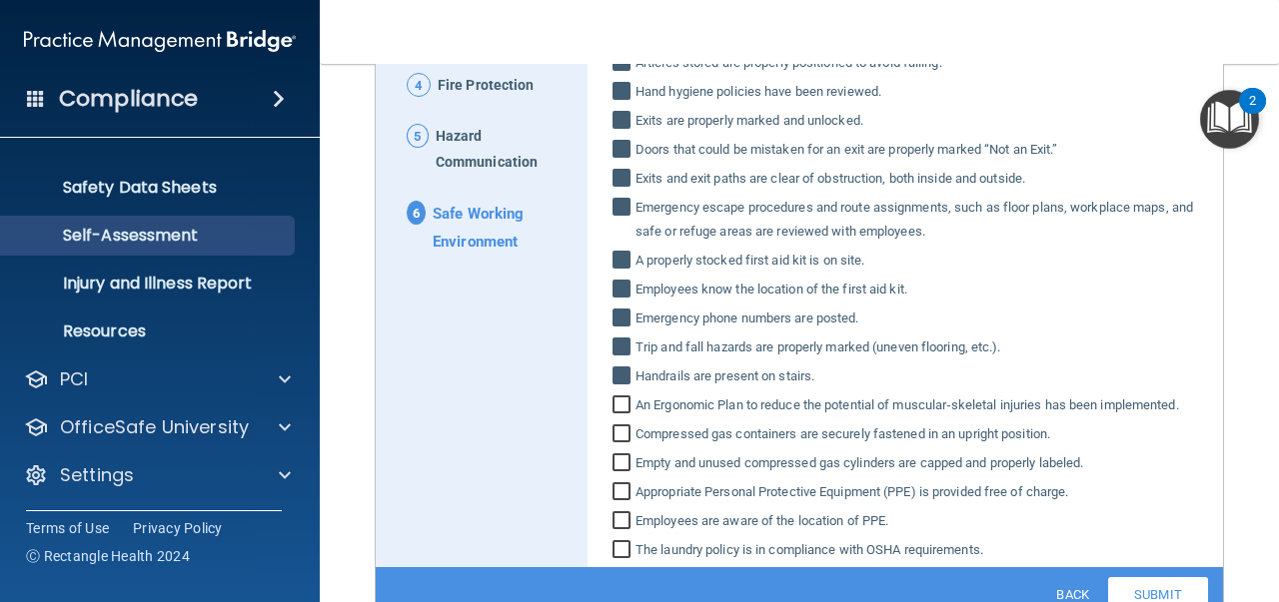
click at [604, 472] on label "Empty and unused compressed gas cylinders are capped and properly labeled." at bounding box center [904, 463] width 605 height 24
click at [612, 472] on input "Empty and unused compressed gas cylinders are capped and properly labeled." at bounding box center [623, 465] width 23 height 20
checkbox input "true"
click at [622, 404] on input "An Ergonomic Plan to reduce the potential of muscular‐skeletal injuries has bee…" at bounding box center [623, 408] width 23 height 20
checkbox input "true"
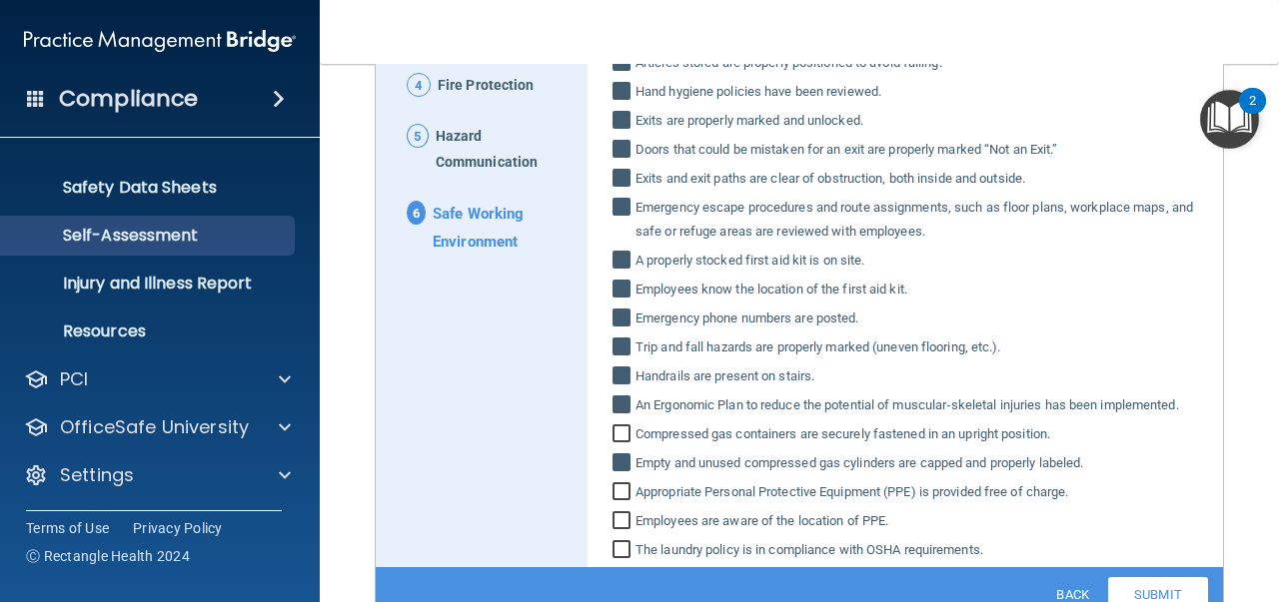
click at [617, 431] on input "Compressed gas containers are securely fastened in an upright position." at bounding box center [623, 437] width 23 height 20
checkbox input "true"
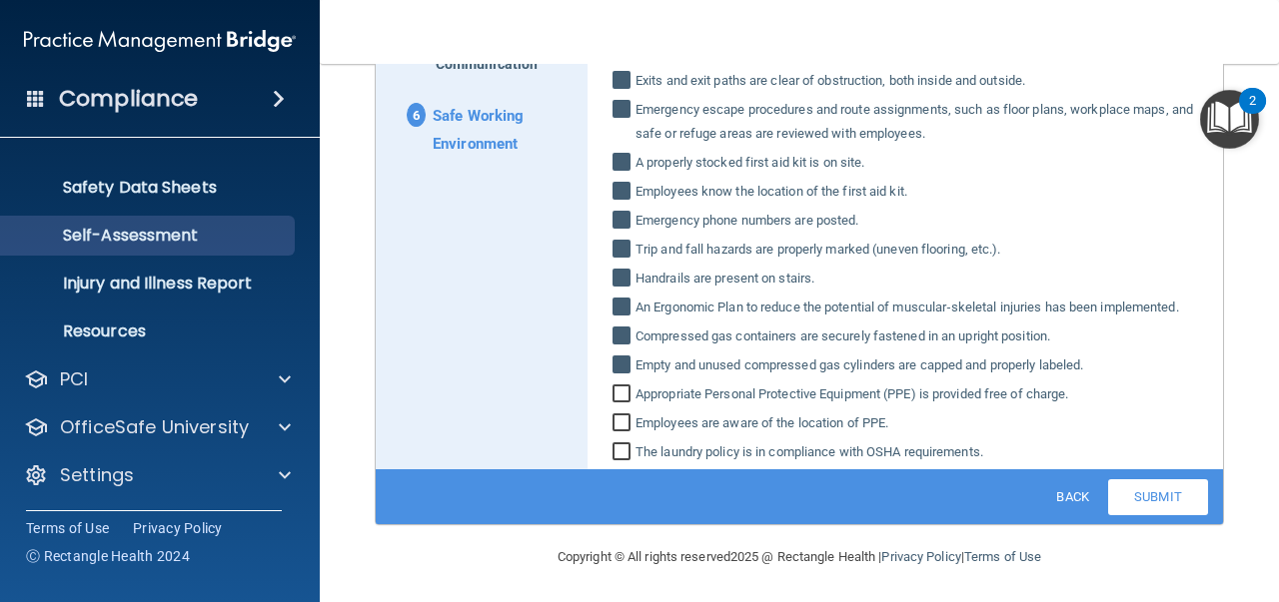
scroll to position [528, 0]
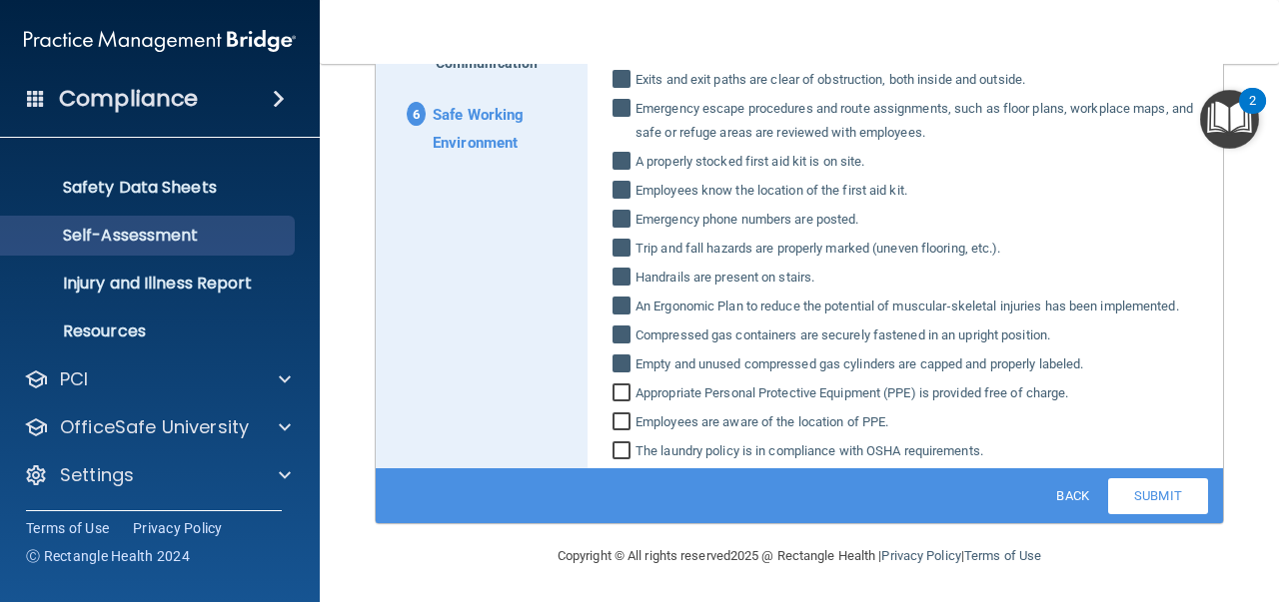
click at [618, 389] on input "Appropriate Personal Protective Equipment (PPE) is provided free of charge." at bounding box center [623, 396] width 23 height 20
checkbox input "true"
click at [617, 419] on input "Employees are aware of the location of PPE." at bounding box center [623, 425] width 23 height 20
checkbox input "true"
click at [619, 452] on input "The laundry policy is in compliance with OSHA requirements." at bounding box center [623, 453] width 23 height 20
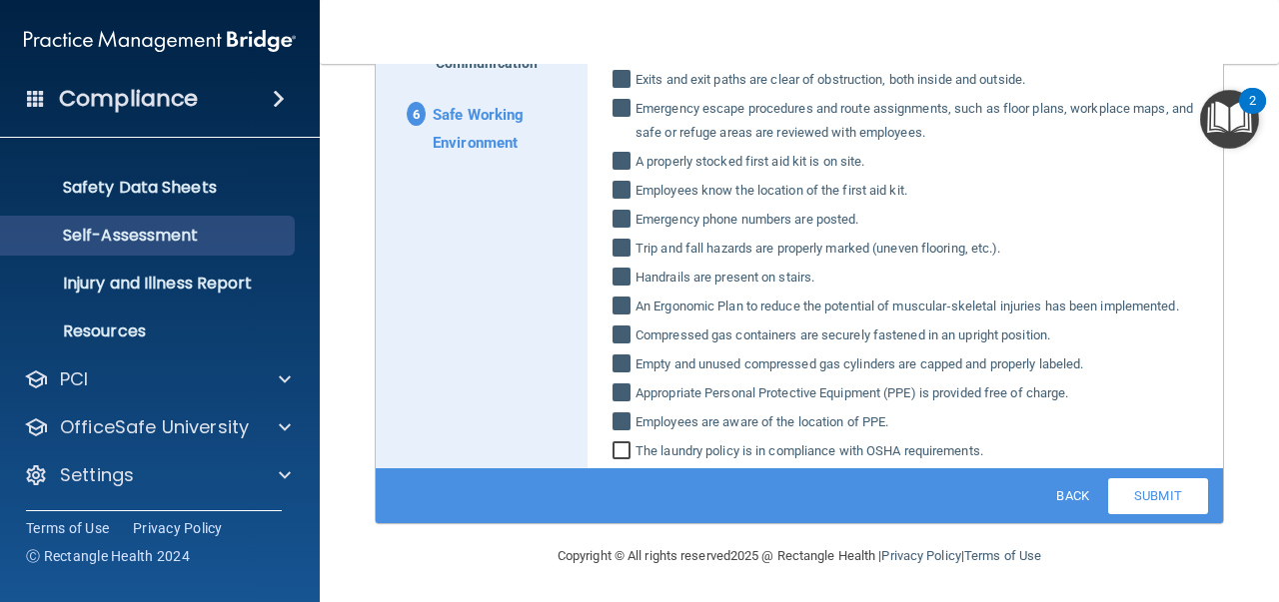
checkbox input "true"
click at [1128, 494] on link "Submit" at bounding box center [1158, 496] width 100 height 36
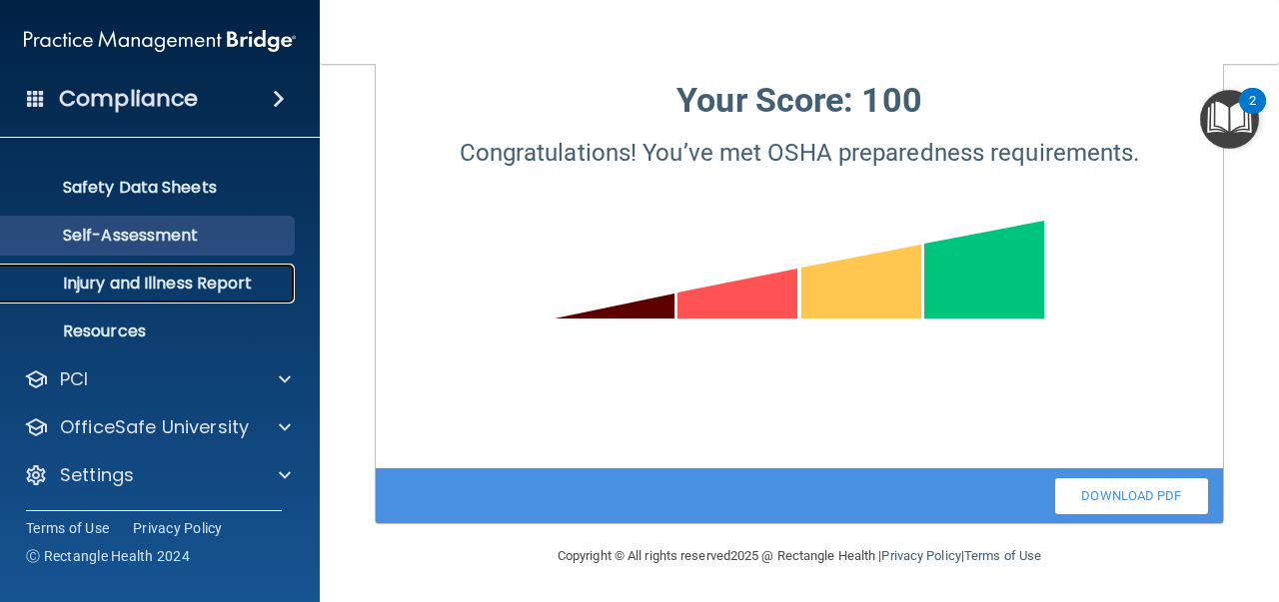
click at [220, 289] on p "Injury and Illness Report" at bounding box center [149, 284] width 273 height 20
